Goal: Task Accomplishment & Management: Manage account settings

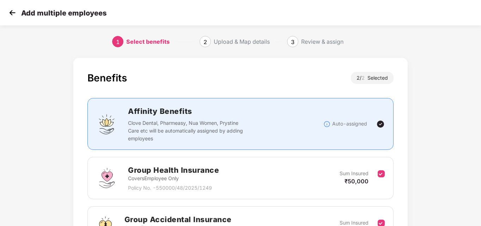
click at [11, 11] on img at bounding box center [12, 12] width 11 height 11
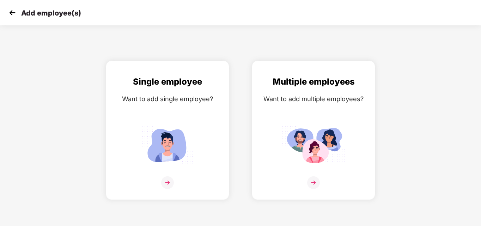
click at [11, 11] on img at bounding box center [12, 12] width 11 height 11
click at [314, 187] on img at bounding box center [313, 182] width 13 height 13
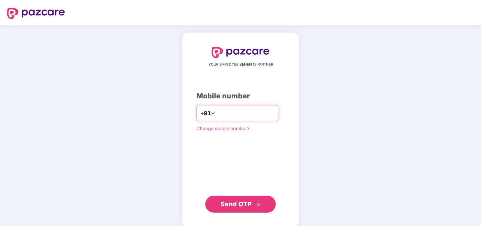
type input "**********"
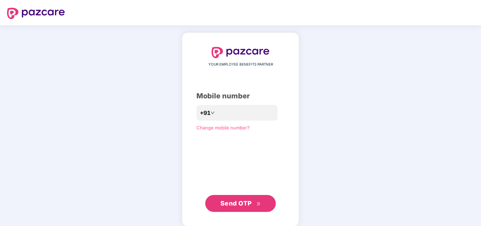
click at [246, 205] on span "Send OTP" at bounding box center [236, 203] width 31 height 7
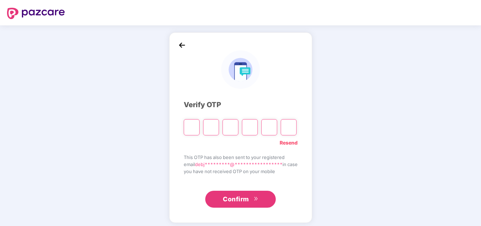
type input "*"
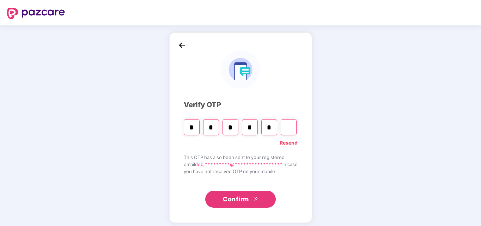
type input "*"
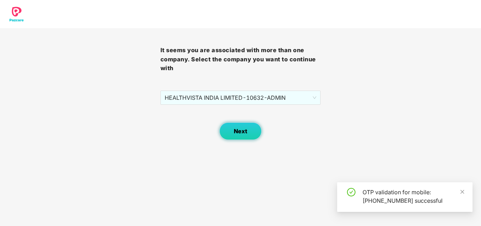
click at [245, 129] on span "Next" at bounding box center [240, 131] width 13 height 7
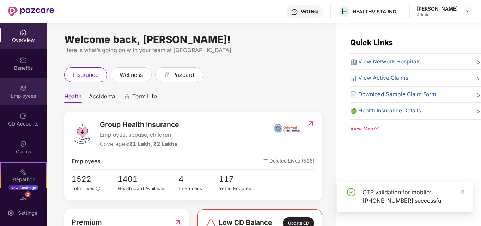
click at [25, 96] on div "Employees" at bounding box center [23, 95] width 47 height 7
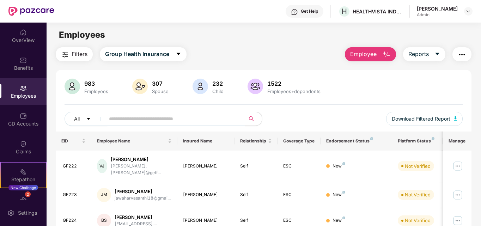
click at [171, 119] on input "text" at bounding box center [172, 119] width 127 height 11
click at [195, 123] on input "*" at bounding box center [172, 119] width 127 height 11
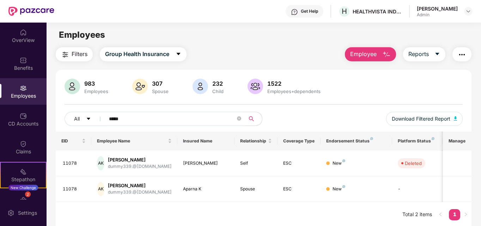
click at [112, 117] on input "*****" at bounding box center [172, 119] width 127 height 11
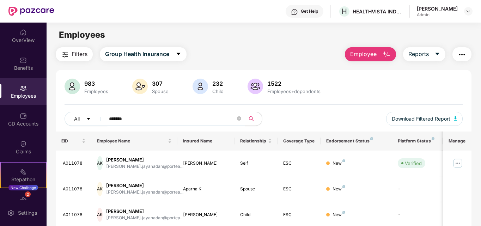
type input "*******"
click at [459, 161] on img at bounding box center [457, 163] width 11 height 11
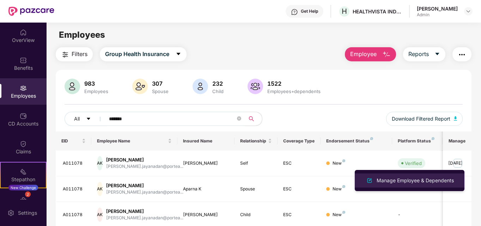
click at [403, 181] on div "Manage Employee & Dependents" at bounding box center [415, 181] width 80 height 8
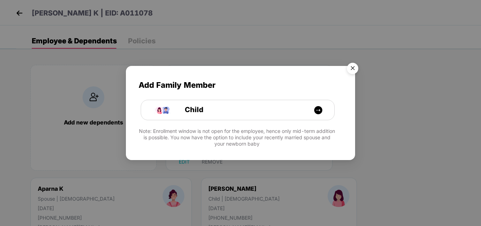
click at [354, 69] on img "Close" at bounding box center [353, 70] width 20 height 20
